Goal: Transaction & Acquisition: Obtain resource

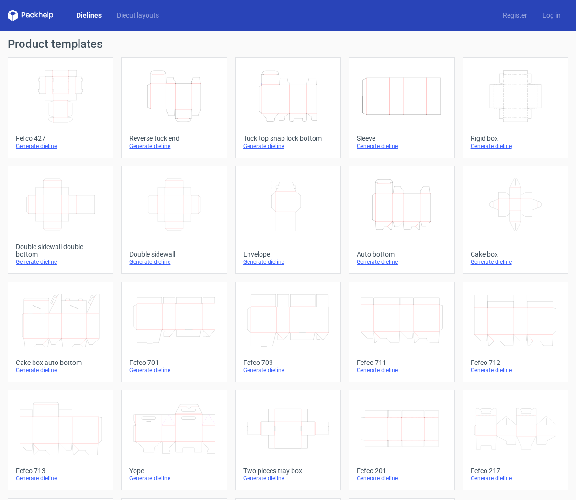
click at [276, 113] on icon "Height Depth Width" at bounding box center [288, 96] width 82 height 54
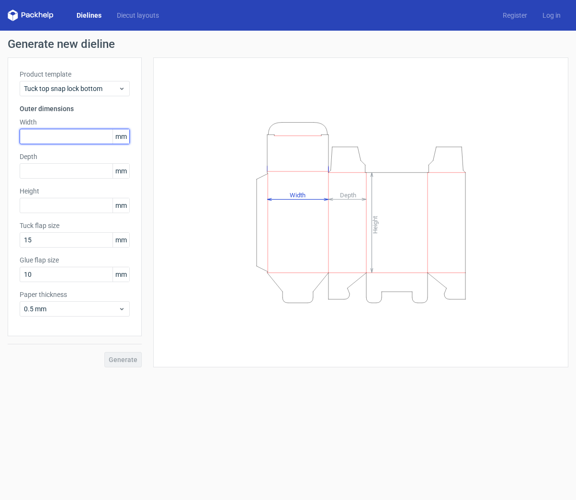
click at [67, 140] on input "text" at bounding box center [75, 136] width 110 height 15
type input "185"
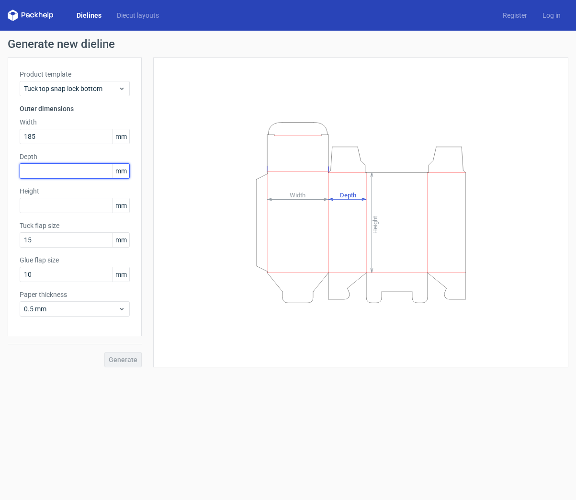
click at [52, 171] on input "text" at bounding box center [75, 170] width 110 height 15
type input "95"
click at [48, 206] on input "text" at bounding box center [75, 205] width 110 height 15
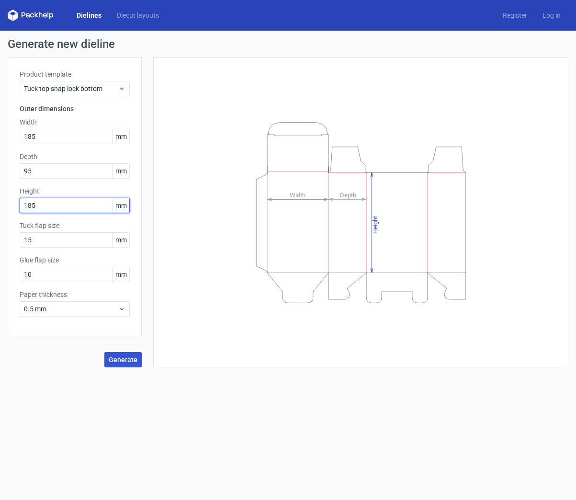
type input "185"
click at [124, 361] on span "Generate" at bounding box center [123, 359] width 29 height 7
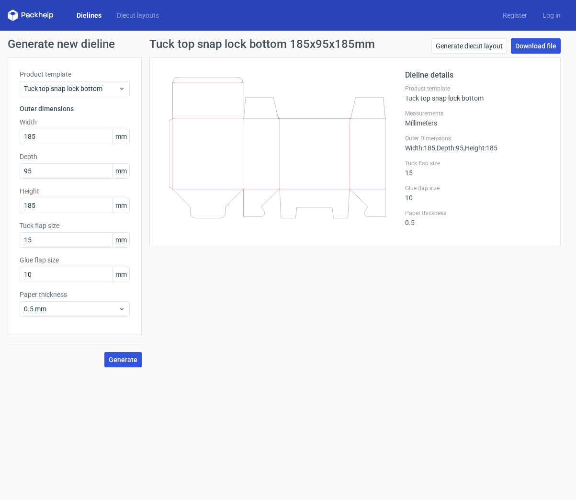
click at [547, 48] on link "Download file" at bounding box center [536, 45] width 50 height 15
